Goal: Task Accomplishment & Management: Use online tool/utility

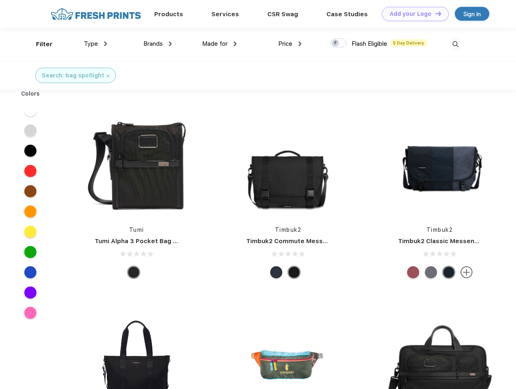
scroll to position [0, 0]
click at [413, 14] on link "Add your Logo Design Tool" at bounding box center [415, 14] width 67 height 14
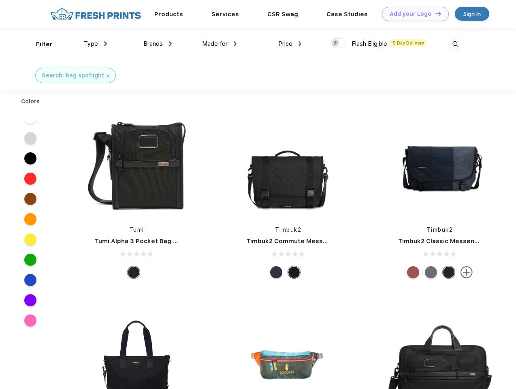
click at [0, 0] on div "Design Tool" at bounding box center [0, 0] width 0 height 0
click at [435, 13] on link "Add your Logo Design Tool" at bounding box center [415, 14] width 67 height 14
click at [39, 44] on div "Filter" at bounding box center [44, 44] width 17 height 9
click at [96, 44] on span "Type" at bounding box center [91, 43] width 14 height 7
click at [158, 44] on span "Brands" at bounding box center [152, 43] width 19 height 7
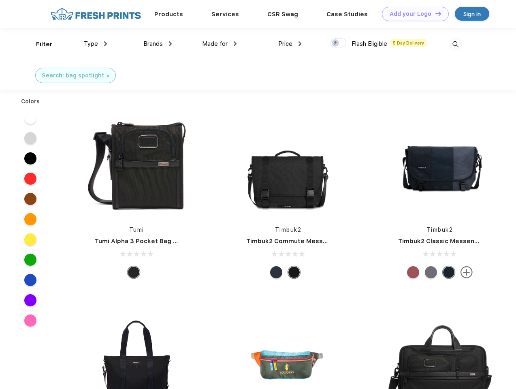
click at [220, 44] on span "Made for" at bounding box center [215, 43] width 26 height 7
click at [290, 44] on span "Price" at bounding box center [285, 43] width 14 height 7
click at [339, 43] on div at bounding box center [339, 43] width 16 height 9
click at [336, 43] on input "checkbox" at bounding box center [333, 40] width 5 height 5
click at [456, 44] on img at bounding box center [455, 44] width 13 height 13
